Goal: Transaction & Acquisition: Purchase product/service

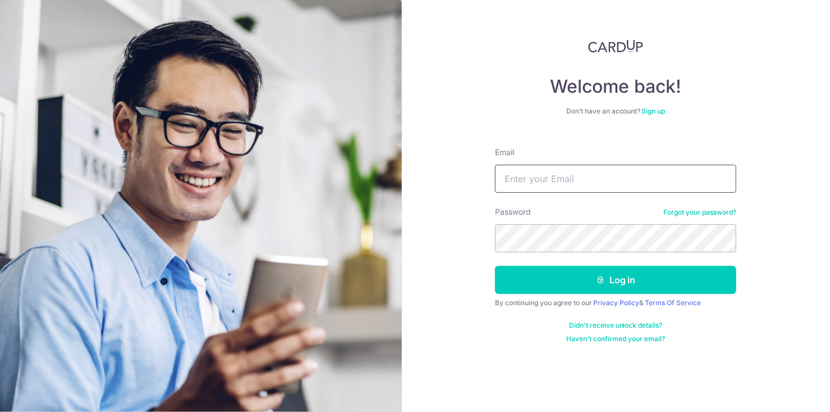
click at [574, 176] on input "Email" at bounding box center [615, 179] width 241 height 28
click at [567, 182] on input "jojobounce" at bounding box center [615, 179] width 241 height 28
type input "jojobouncesaround@gmail.com"
click at [495, 266] on button "Log in" at bounding box center [615, 280] width 241 height 28
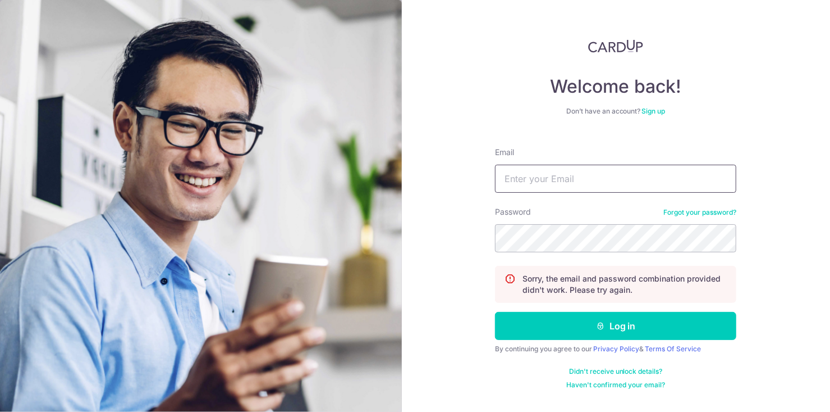
click at [557, 184] on input "Email" at bounding box center [615, 179] width 241 height 28
type input "[EMAIL_ADDRESS][DOMAIN_NAME]"
click at [495, 312] on button "Log in" at bounding box center [615, 326] width 241 height 28
click at [677, 210] on link "Forgot your password?" at bounding box center [700, 212] width 73 height 9
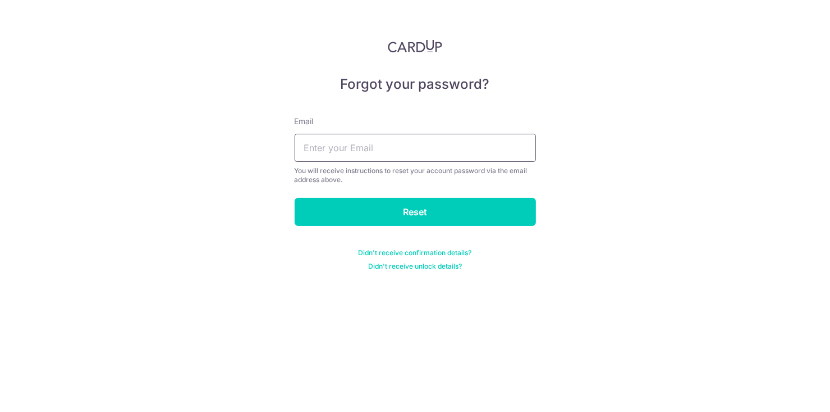
click at [457, 151] on input "text" at bounding box center [415, 148] width 241 height 28
type input "[EMAIL_ADDRESS][DOMAIN_NAME]"
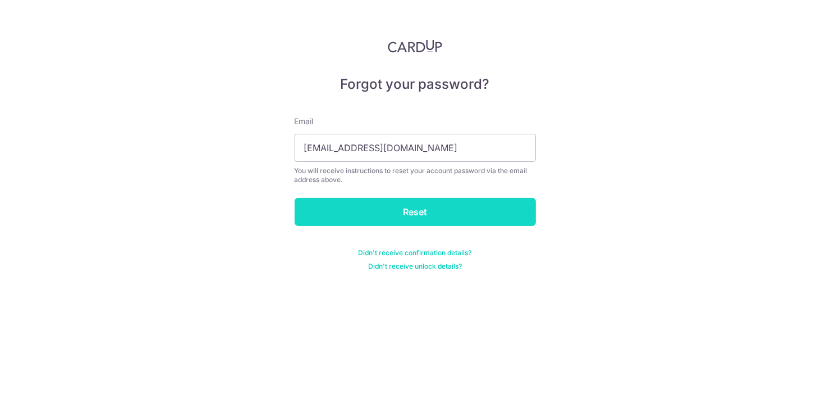
click at [445, 205] on input "Reset" at bounding box center [415, 212] width 241 height 28
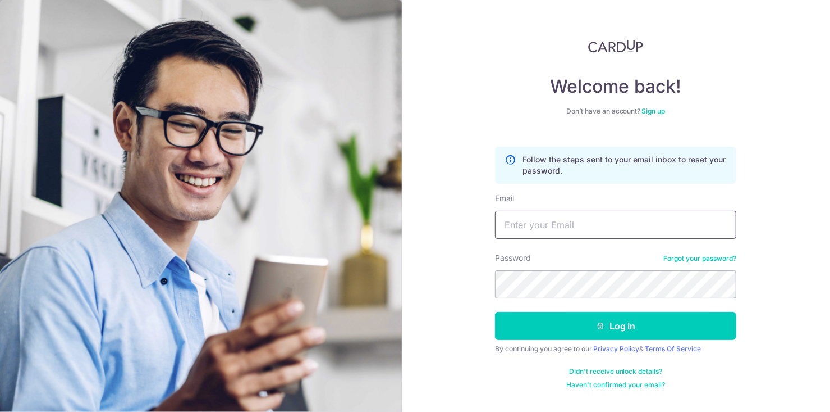
click at [563, 221] on input "Email" at bounding box center [615, 225] width 241 height 28
type input "jojobouncesaround@gmail.com"
click at [495, 312] on button "Log in" at bounding box center [615, 326] width 241 height 28
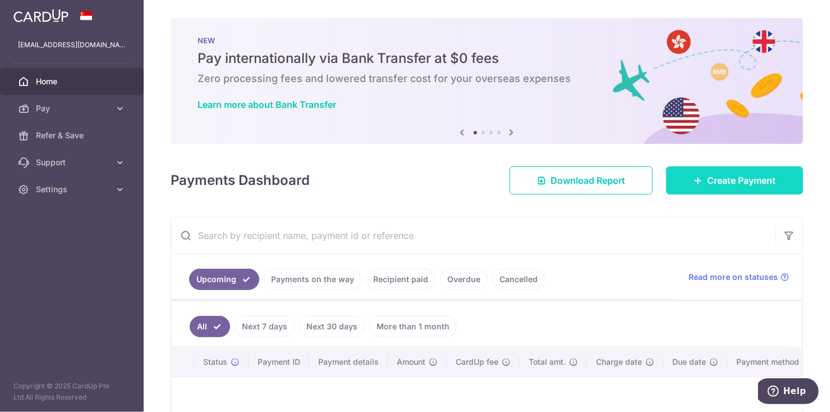
click at [721, 176] on span "Create Payment" at bounding box center [742, 180] width 69 height 13
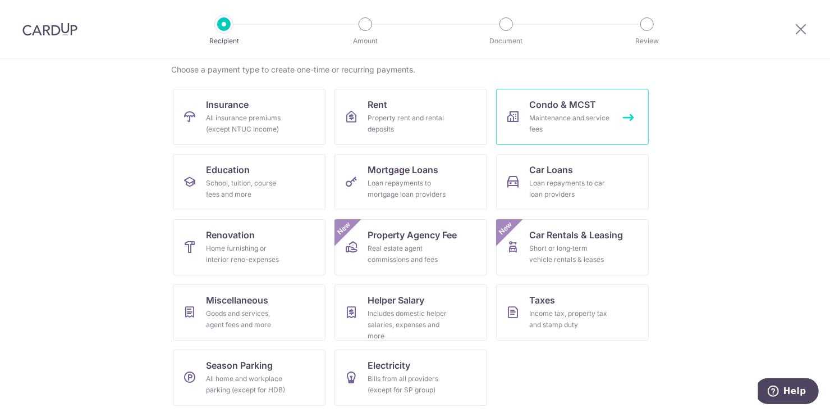
scroll to position [90, 0]
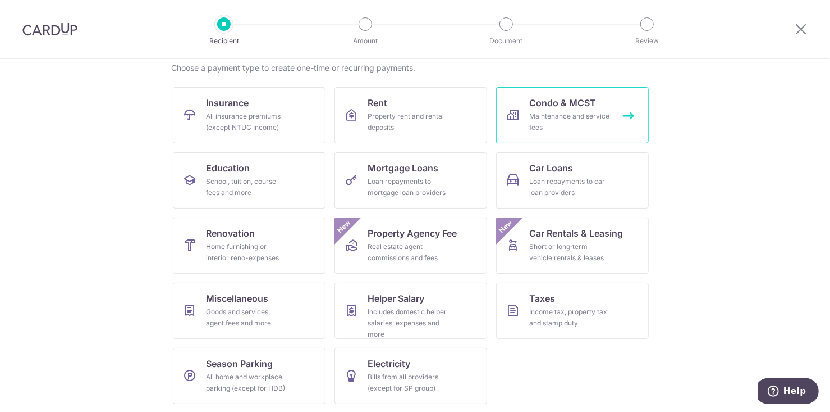
click at [606, 114] on div "Maintenance and service fees" at bounding box center [570, 122] width 81 height 22
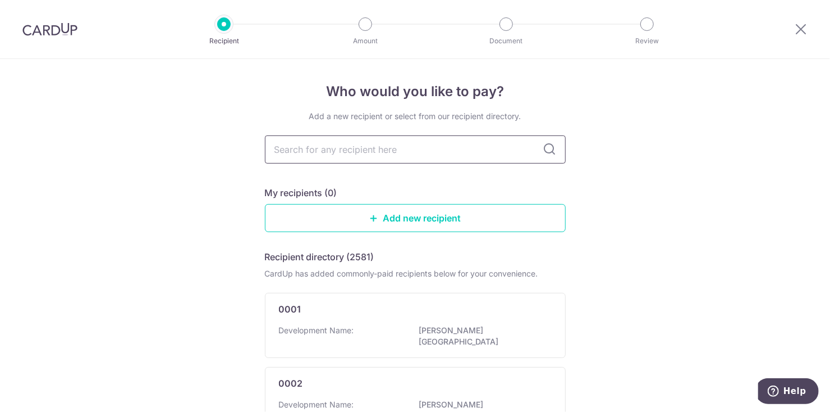
click at [466, 143] on input "text" at bounding box center [415, 149] width 301 height 28
click at [410, 154] on input "text" at bounding box center [415, 149] width 301 height 28
type input "provence"
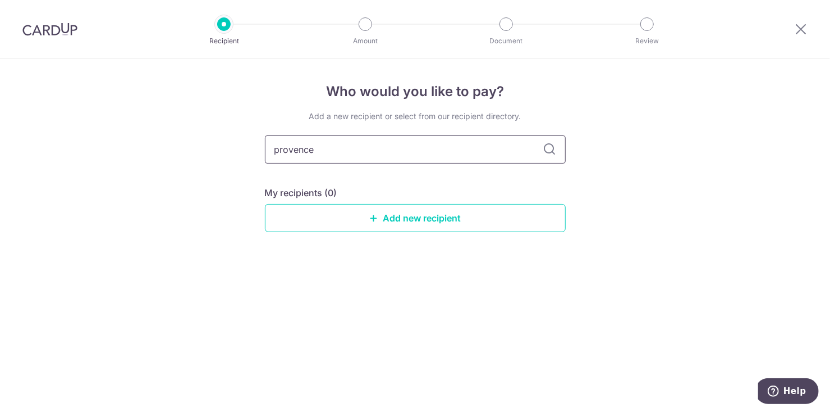
click at [541, 158] on input "provence" at bounding box center [415, 149] width 301 height 28
click at [457, 209] on link "Add new recipient" at bounding box center [415, 218] width 301 height 28
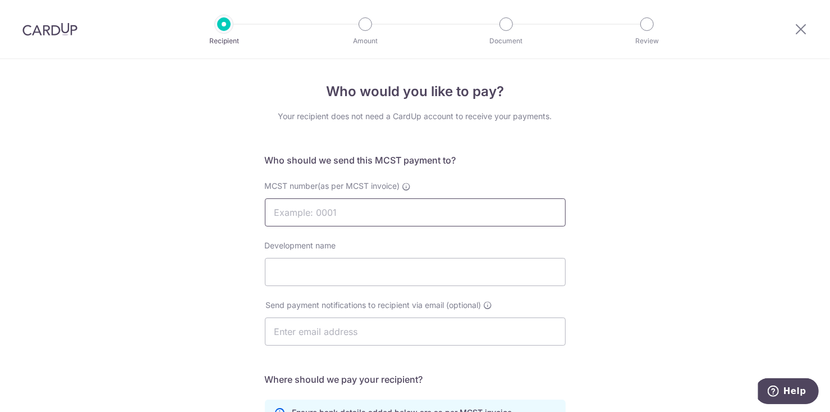
click at [430, 213] on input "MCST number(as per MCST invoice)" at bounding box center [415, 212] width 301 height 28
type input "4896"
click at [358, 269] on input "Development name" at bounding box center [415, 272] width 301 height 28
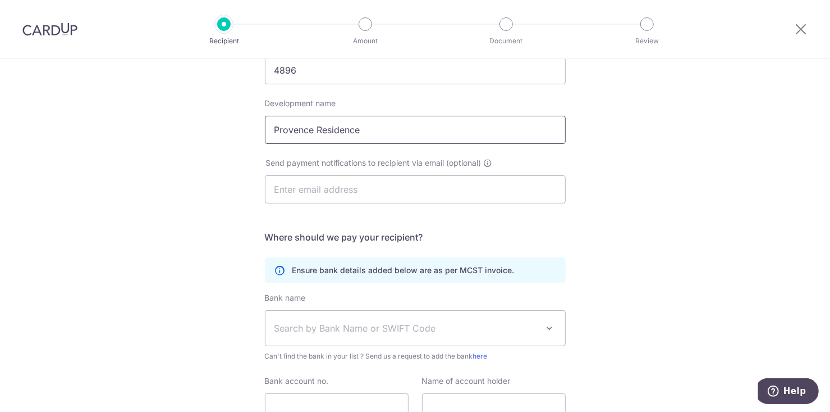
scroll to position [143, 0]
type input "Provence Residence"
click at [330, 181] on input "text" at bounding box center [415, 189] width 301 height 28
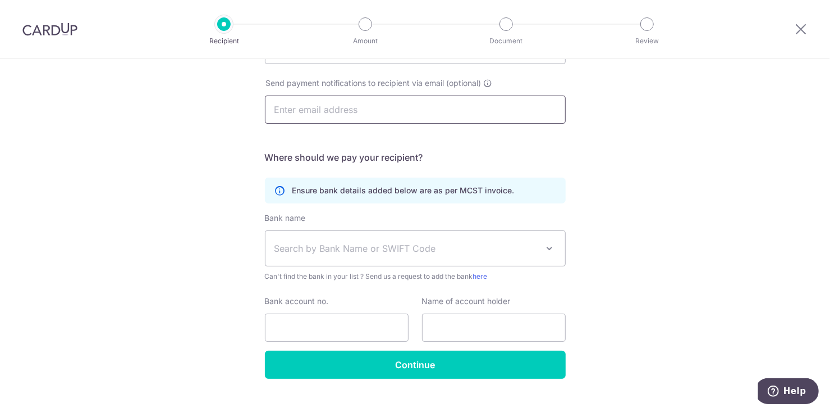
scroll to position [240, 0]
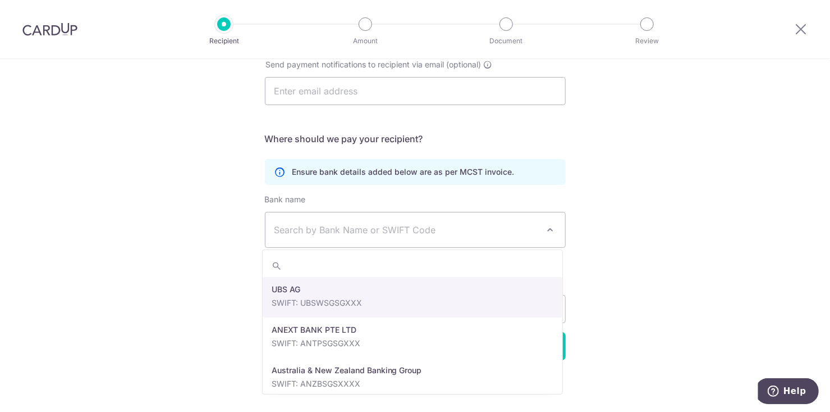
click at [298, 227] on span "Search by Bank Name or SWIFT Code" at bounding box center [407, 229] width 264 height 13
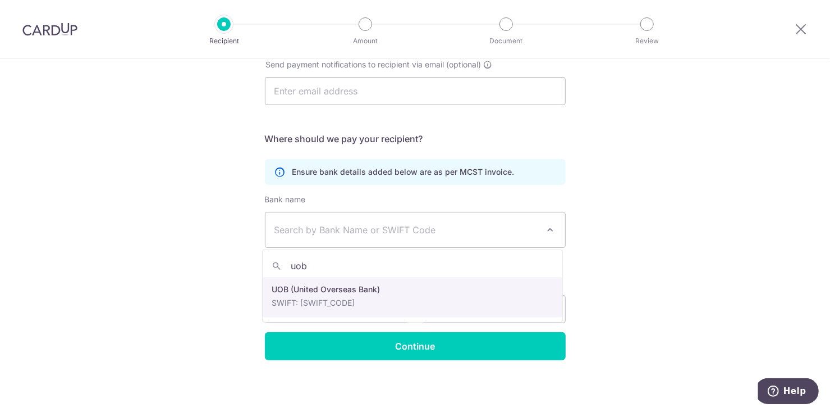
type input "uob"
select select "18"
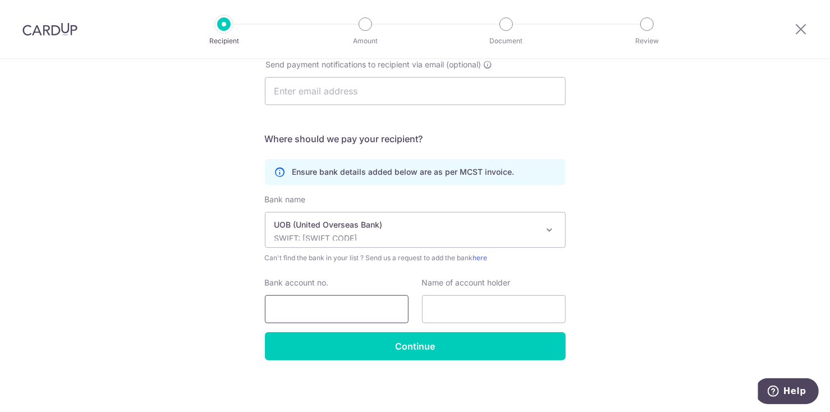
click at [321, 309] on input "Bank account no." at bounding box center [337, 309] width 144 height 28
type input "7613242167"
click at [440, 311] on input "text" at bounding box center [494, 309] width 144 height 28
type input "Exceltec"
click at [364, 90] on input "text" at bounding box center [415, 91] width 301 height 28
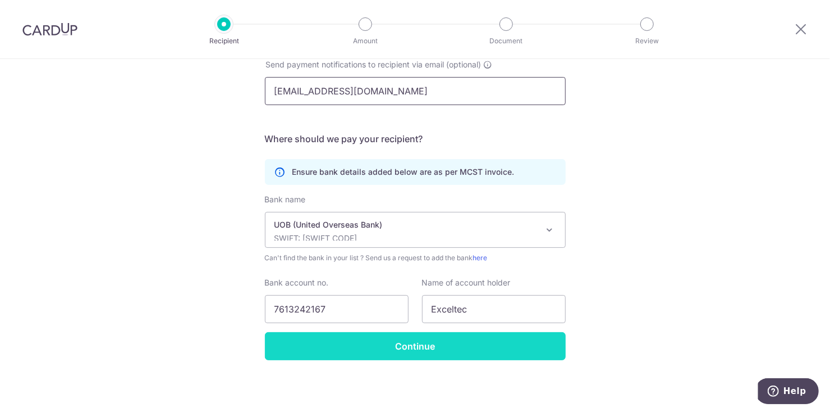
type input "[EMAIL_ADDRESS][DOMAIN_NAME]"
click at [400, 348] on input "Continue" at bounding box center [415, 346] width 301 height 28
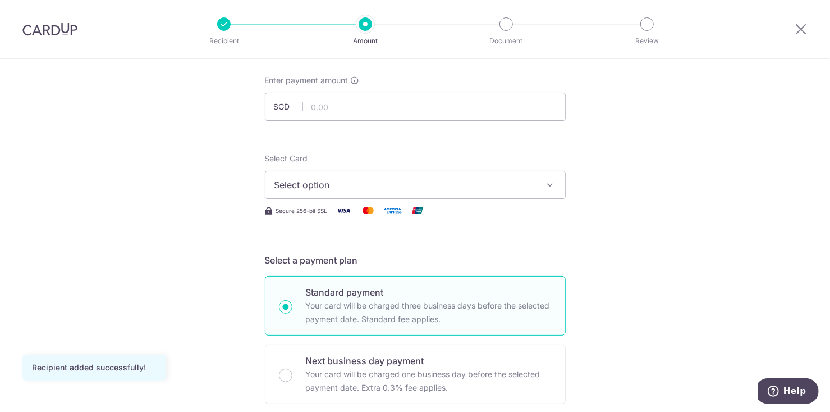
scroll to position [54, 0]
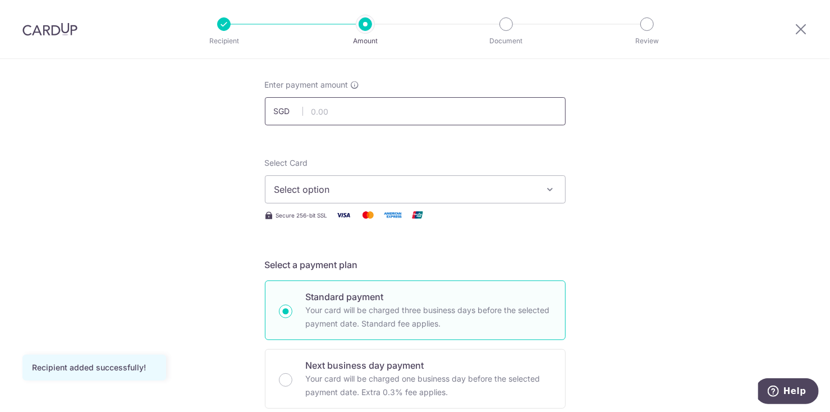
click at [395, 109] on input "text" at bounding box center [415, 111] width 301 height 28
type input "1,079.10"
click at [371, 185] on span "Select option" at bounding box center [406, 188] width 262 height 13
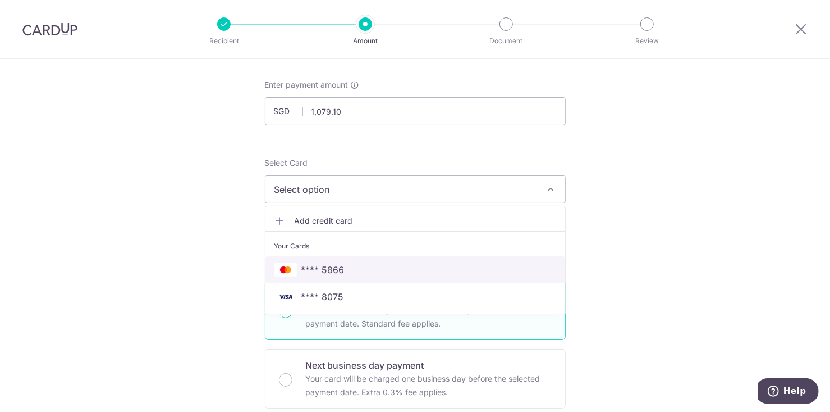
click at [340, 268] on span "**** 5866" at bounding box center [323, 269] width 43 height 13
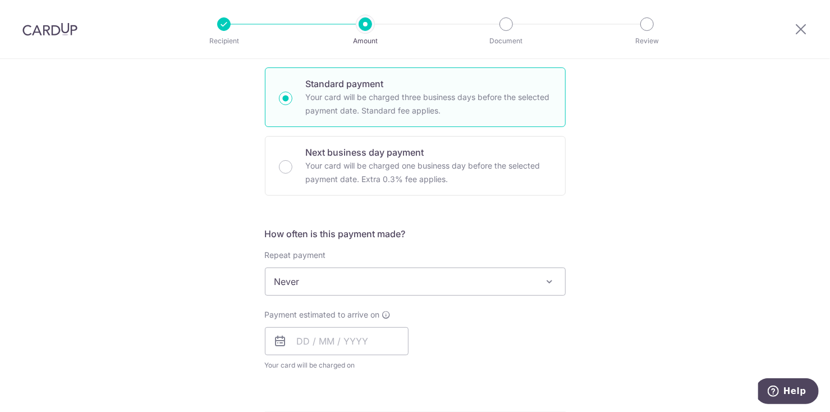
scroll to position [267, 0]
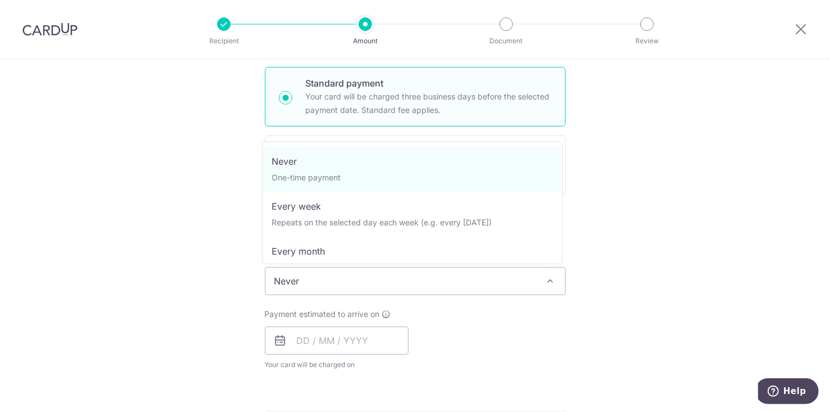
click at [454, 275] on span "Never" at bounding box center [416, 280] width 300 height 27
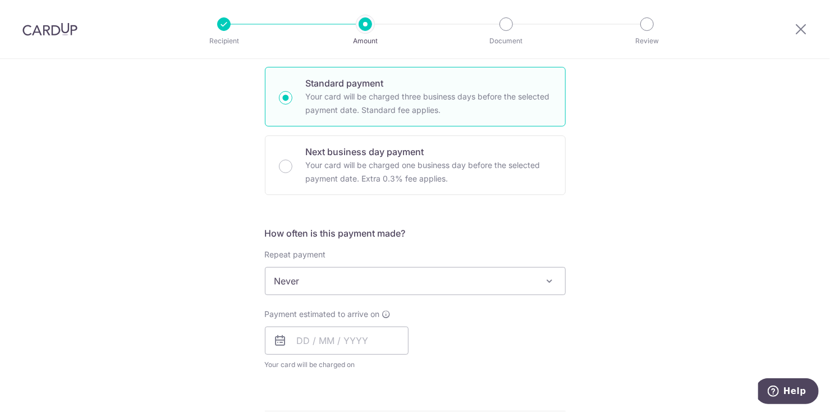
click at [454, 275] on span "Never" at bounding box center [416, 280] width 300 height 27
click at [275, 339] on icon at bounding box center [280, 340] width 13 height 13
click at [290, 336] on input "text" at bounding box center [337, 340] width 144 height 28
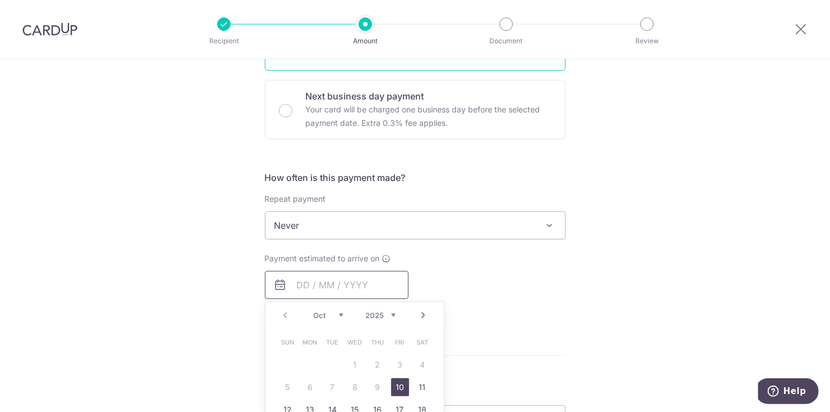
scroll to position [325, 0]
click at [395, 382] on link "10" at bounding box center [400, 385] width 18 height 18
type input "10/10/2025"
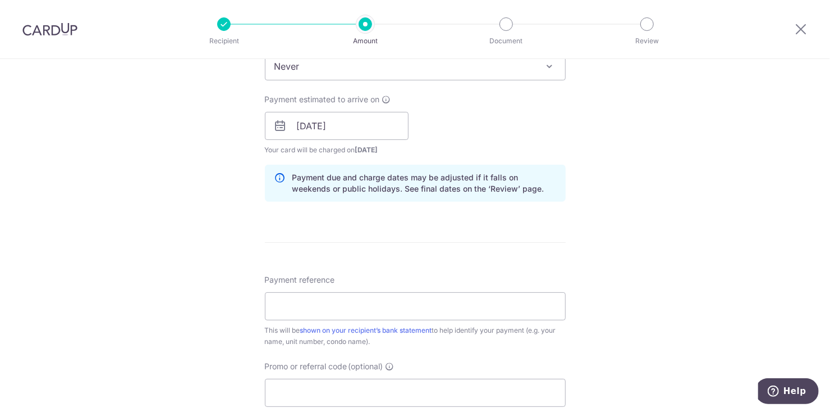
scroll to position [485, 0]
click at [441, 294] on input "Payment reference" at bounding box center [415, 303] width 301 height 28
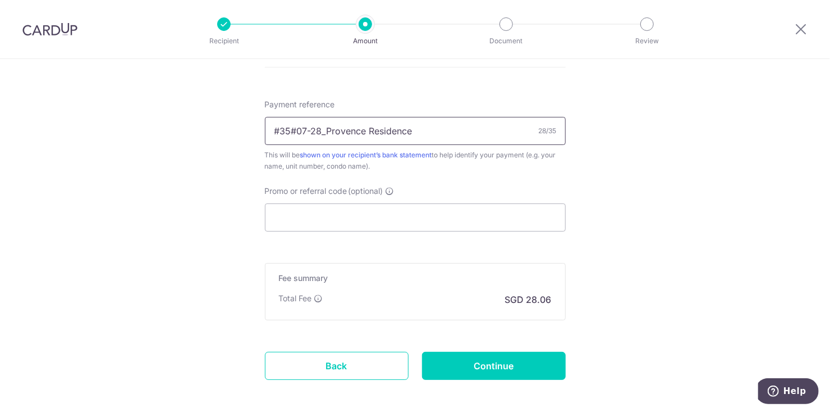
scroll to position [660, 0]
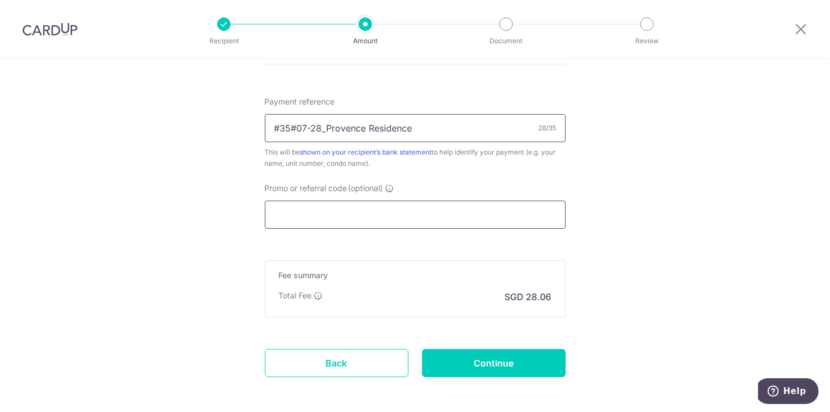
type input "#35#07-28_Provence Residence"
click at [413, 213] on input "Promo or referral code (optional)" at bounding box center [415, 214] width 301 height 28
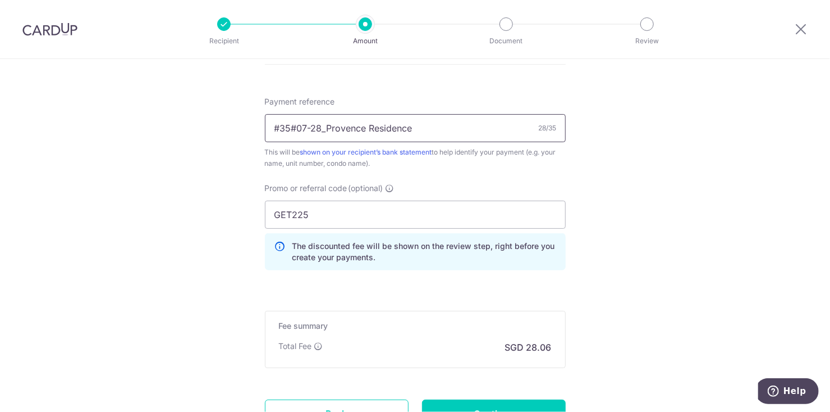
click at [472, 133] on input "#35#07-28_Provence Residence" at bounding box center [415, 128] width 301 height 28
click at [289, 215] on input "GET225" at bounding box center [415, 214] width 301 height 28
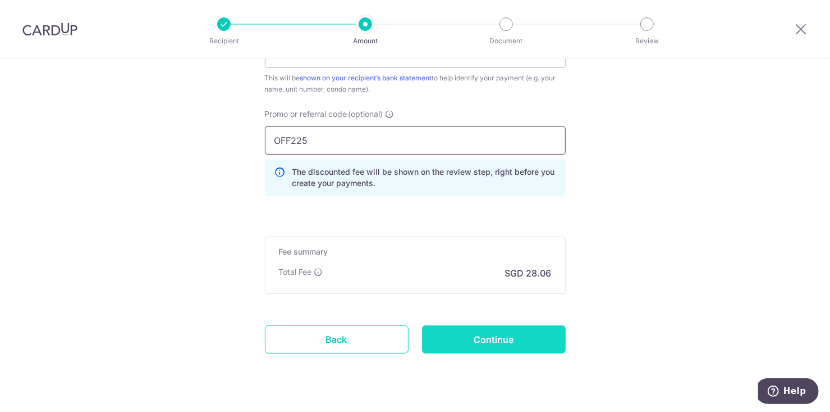
type input "OFF225"
click at [469, 332] on input "Continue" at bounding box center [494, 339] width 144 height 28
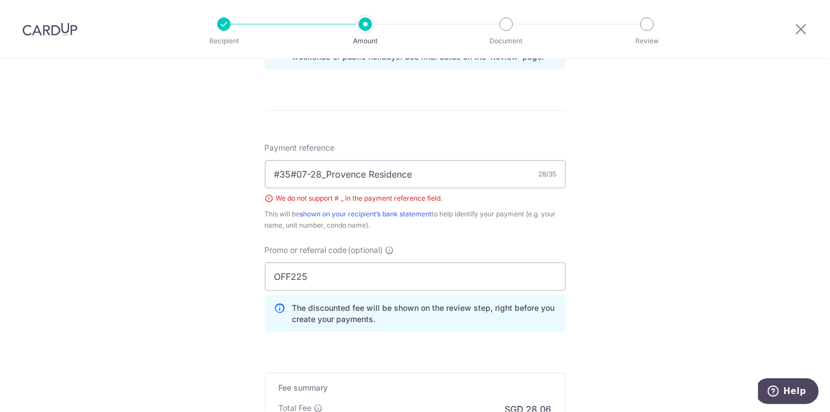
scroll to position [612, 0]
click at [325, 175] on input "#35#07-28_Provence Residence" at bounding box center [415, 176] width 301 height 28
click at [310, 172] on input "#35#07-28Provence Residence" at bounding box center [415, 176] width 301 height 28
click at [295, 174] on input "#35#0728Provence Residence" at bounding box center [415, 176] width 301 height 28
click at [277, 173] on input "#350728Provence Residence" at bounding box center [415, 176] width 301 height 28
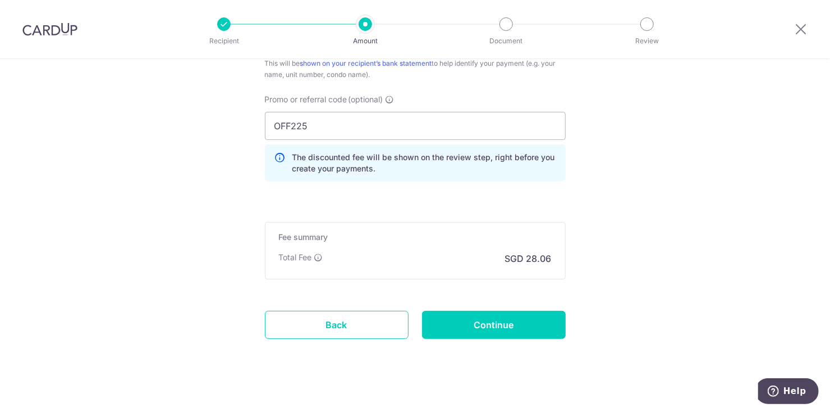
scroll to position [772, 0]
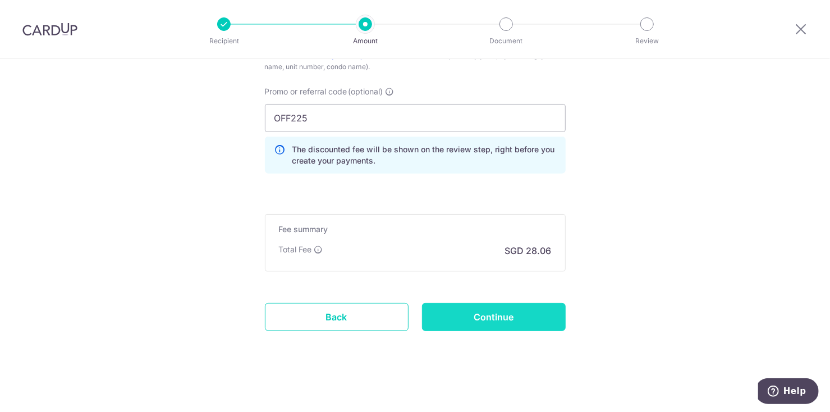
type input "35-07-28-Provence Residence"
click at [466, 313] on input "Continue" at bounding box center [494, 317] width 144 height 28
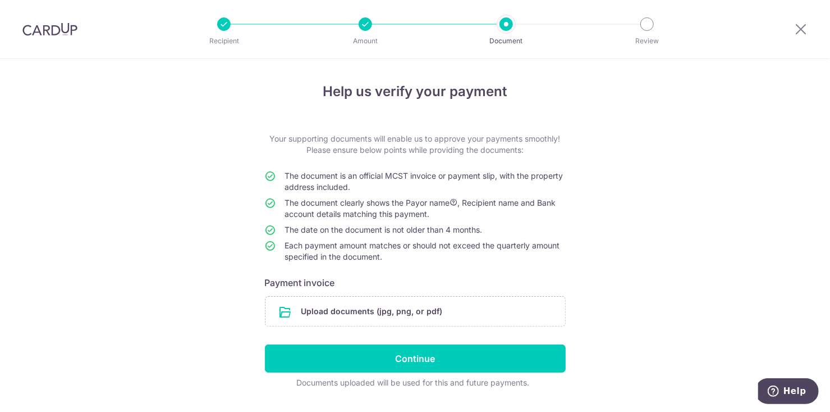
scroll to position [28, 0]
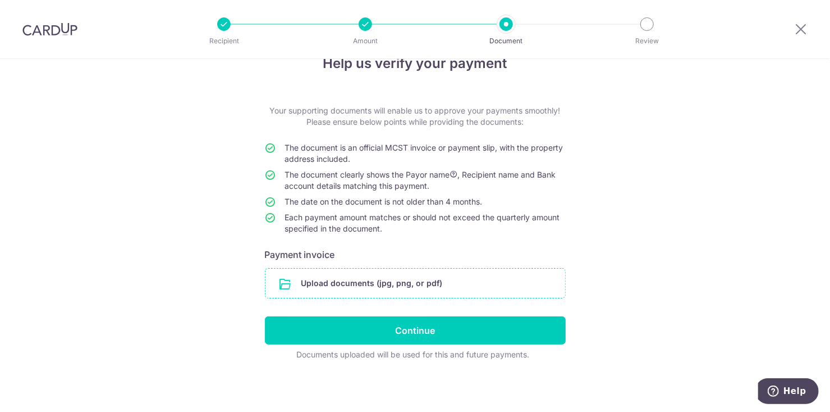
click at [332, 282] on input "file" at bounding box center [416, 282] width 300 height 29
click at [391, 282] on input "file" at bounding box center [416, 282] width 300 height 29
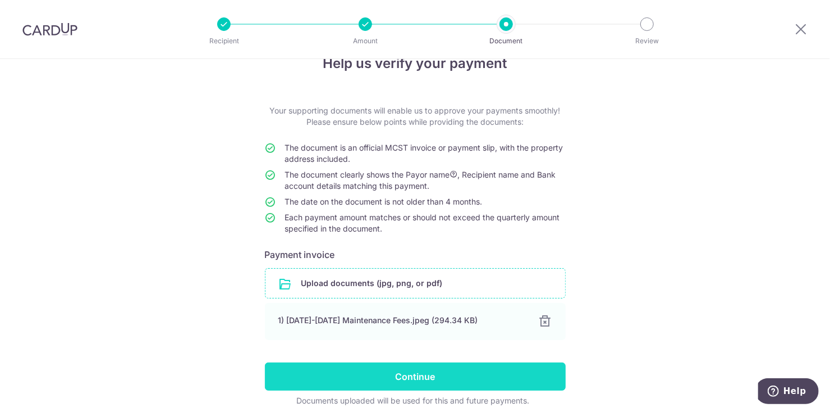
click at [469, 371] on input "Continue" at bounding box center [415, 376] width 301 height 28
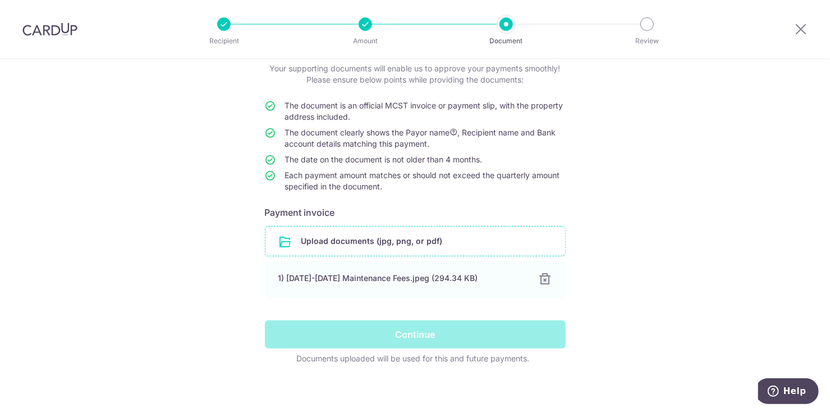
scroll to position [74, 0]
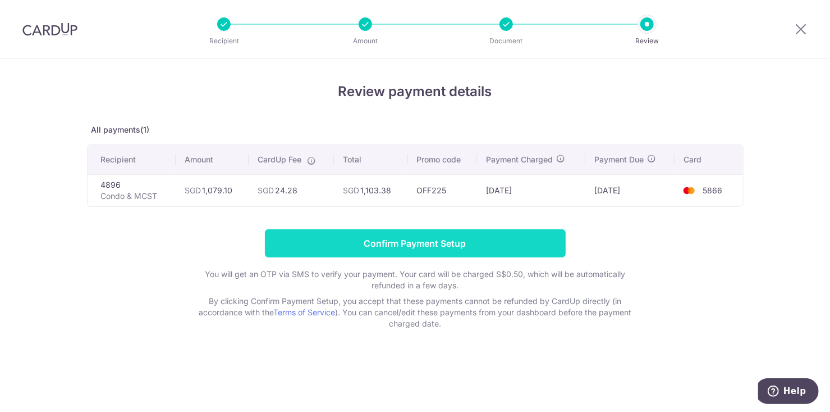
click at [540, 238] on input "Confirm Payment Setup" at bounding box center [415, 243] width 301 height 28
